Goal: Find specific page/section: Find specific page/section

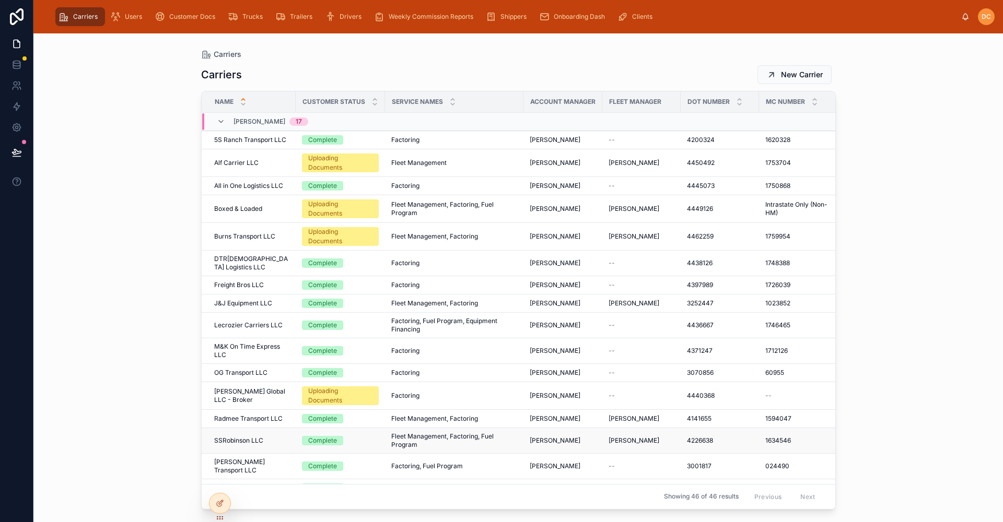
click at [280, 437] on div "SSRobinson LLC SSRobinson LLC" at bounding box center [251, 441] width 75 height 8
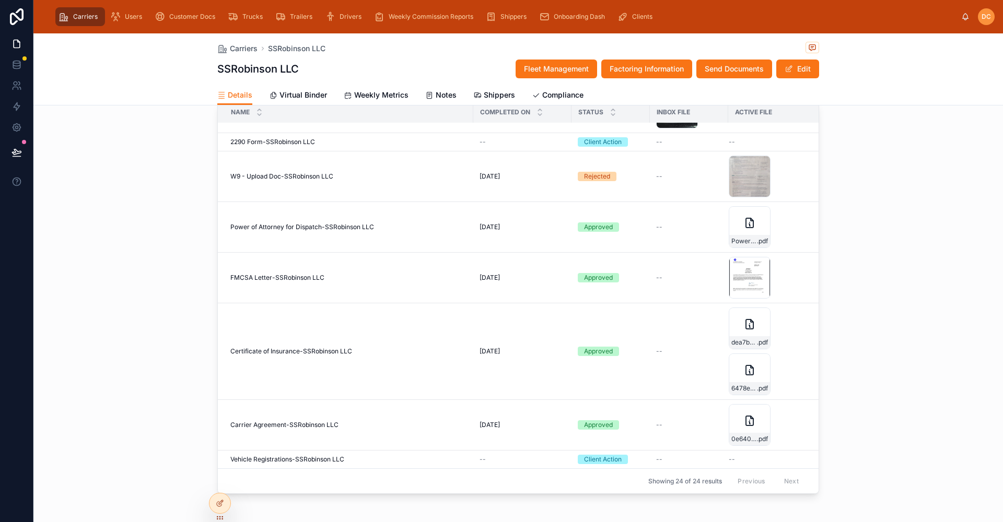
scroll to position [1044, 0]
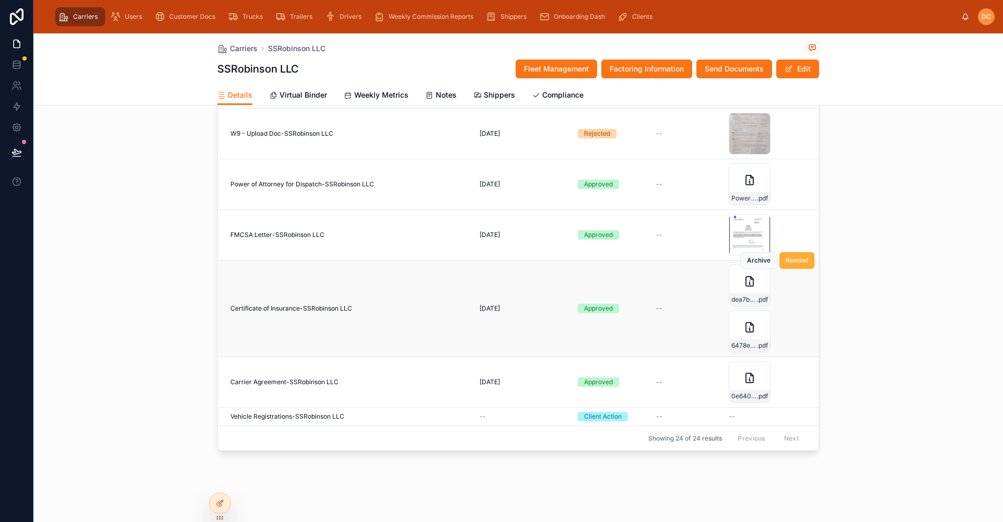
click at [673, 304] on div "--" at bounding box center [689, 308] width 66 height 8
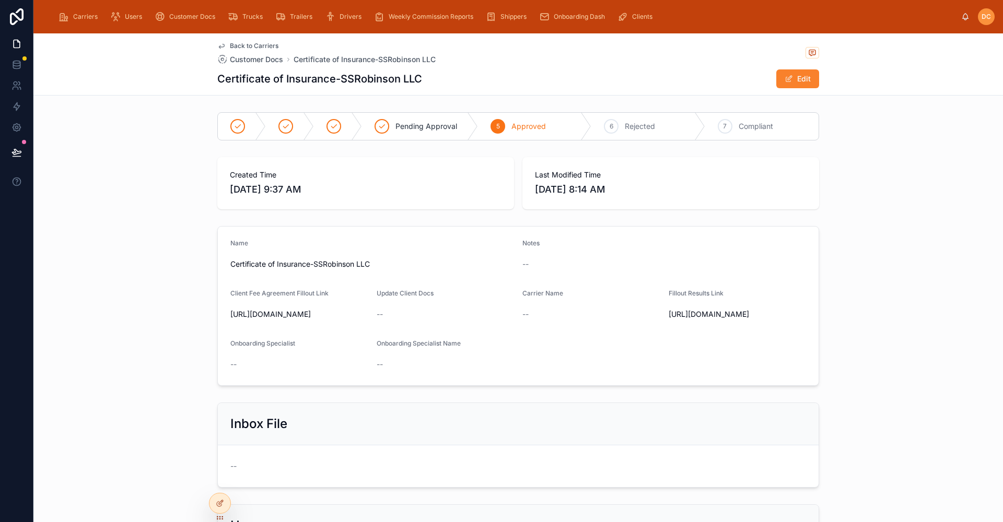
click at [784, 81] on span at bounding box center [788, 79] width 8 height 8
